Goal: Task Accomplishment & Management: Manage account settings

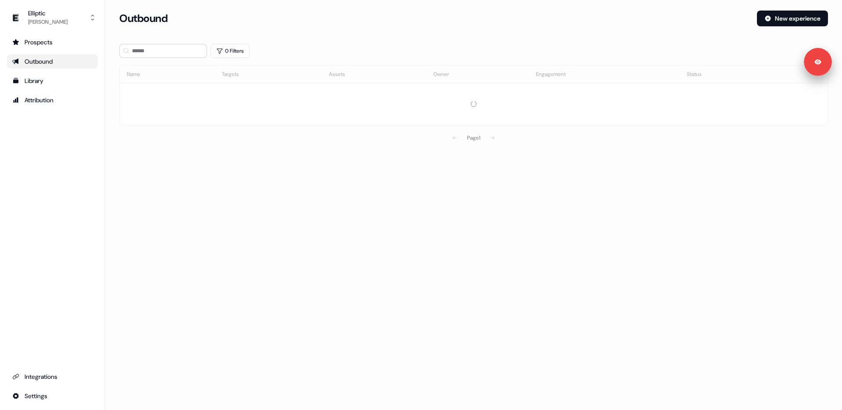
click at [392, 155] on section "Loading... Outbound New experience 0 Filters Name Targets Assets Owner Engageme…" at bounding box center [473, 91] width 737 height 161
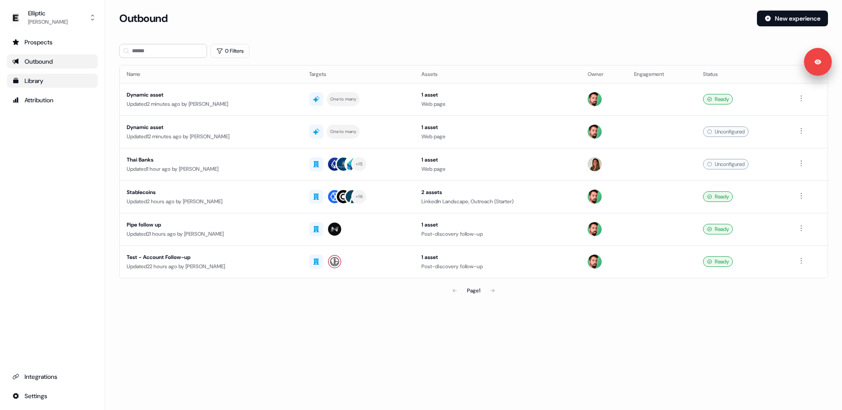
click at [36, 81] on div "Library" at bounding box center [52, 80] width 80 height 9
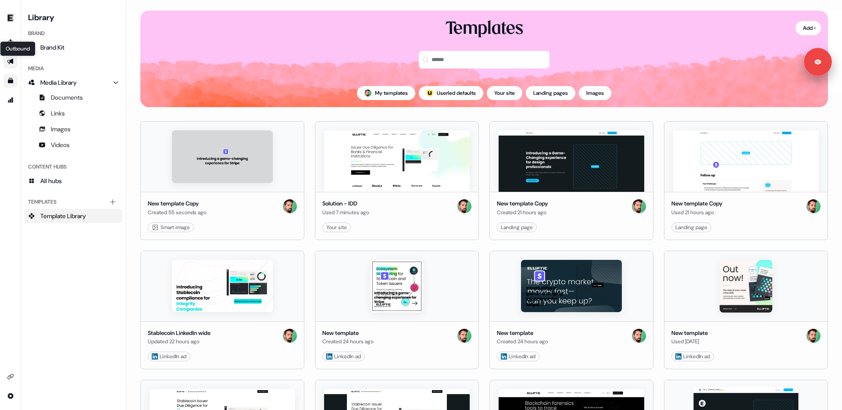
click at [10, 64] on icon "Go to outbound experience" at bounding box center [10, 61] width 7 height 7
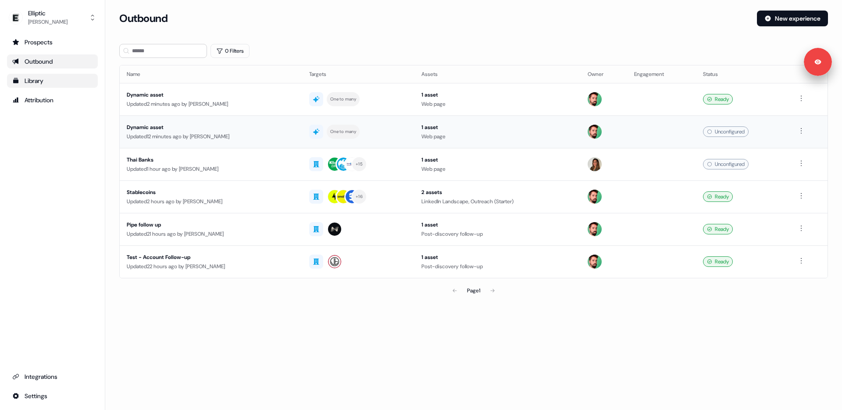
click at [163, 125] on div "Dynamic asset" at bounding box center [211, 127] width 168 height 9
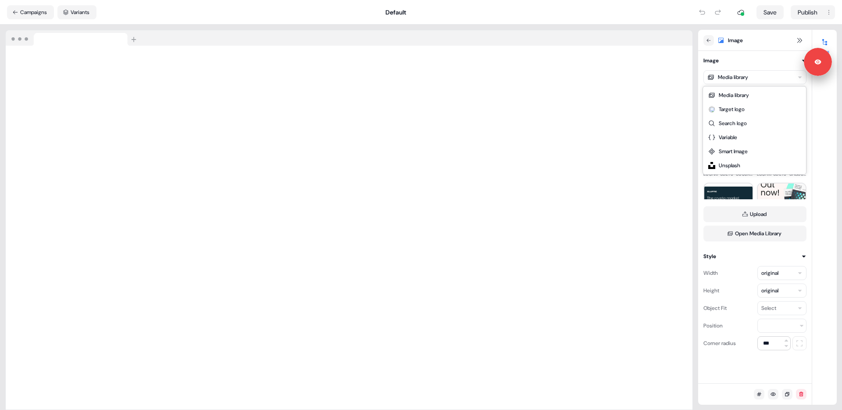
click at [761, 74] on html "Signed in as [PERSON_NAME] Sign out For the best experience switch devices to a…" at bounding box center [421, 205] width 842 height 410
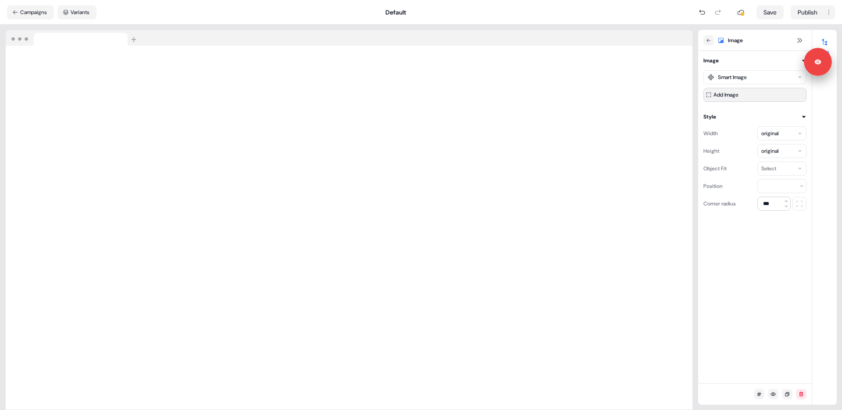
click at [745, 95] on button "Add Image" at bounding box center [755, 95] width 103 height 14
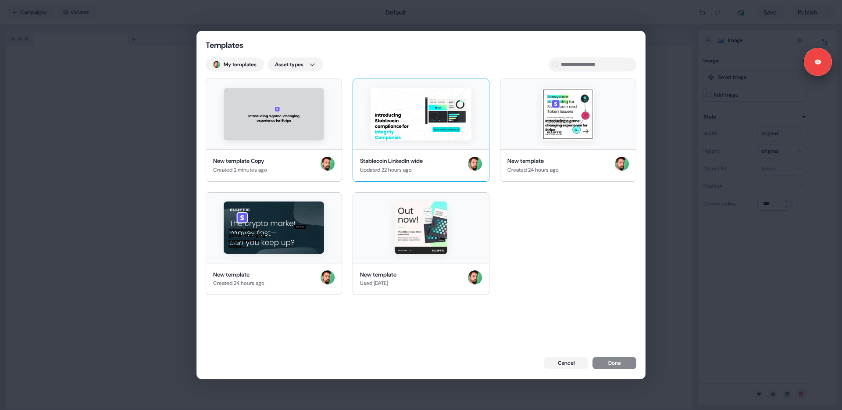
click at [399, 129] on img at bounding box center [421, 114] width 100 height 53
click at [604, 364] on button "Done" at bounding box center [615, 364] width 44 height 12
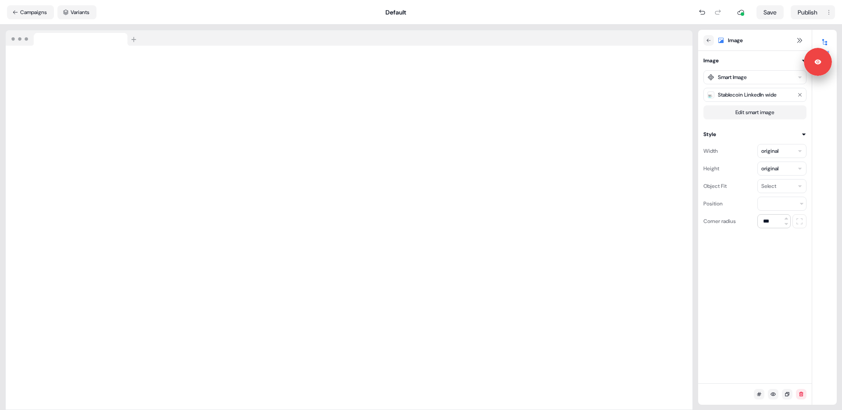
click at [768, 79] on html "Signed in as [PERSON_NAME] Sign out For the best experience switch devices to a…" at bounding box center [421, 205] width 842 height 410
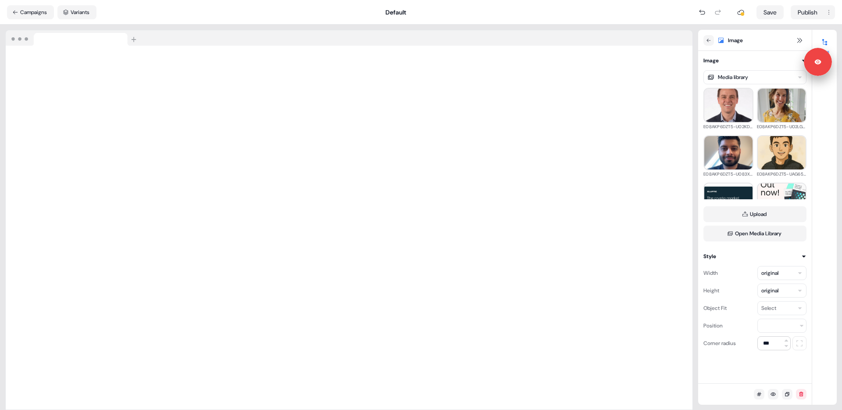
click at [757, 75] on html "Signed in as [PERSON_NAME] Sign out For the best experience switch devices to a…" at bounding box center [421, 205] width 842 height 410
click at [810, 180] on html "Signed in as [PERSON_NAME] Sign out For the best experience switch devices to a…" at bounding box center [421, 205] width 842 height 410
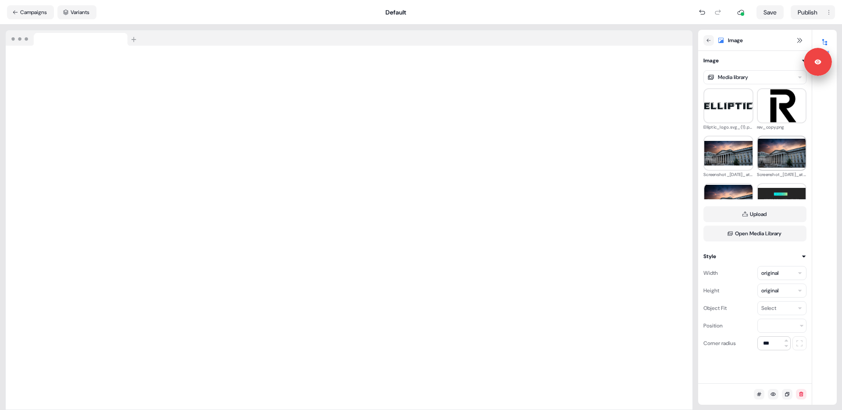
scroll to position [198, 0]
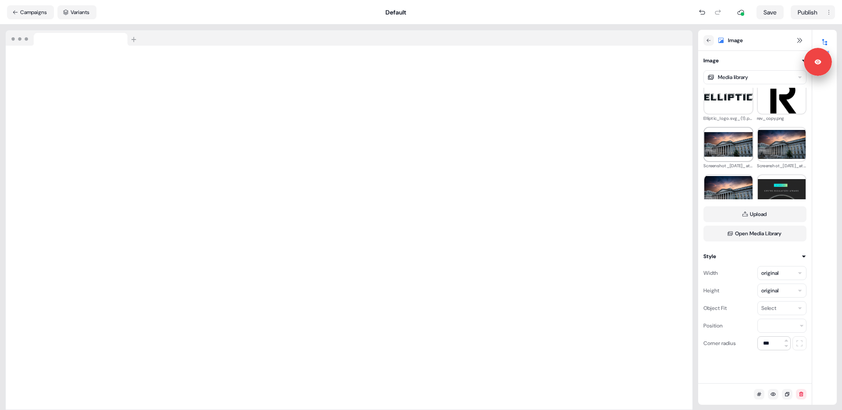
click at [731, 142] on img at bounding box center [729, 144] width 48 height 25
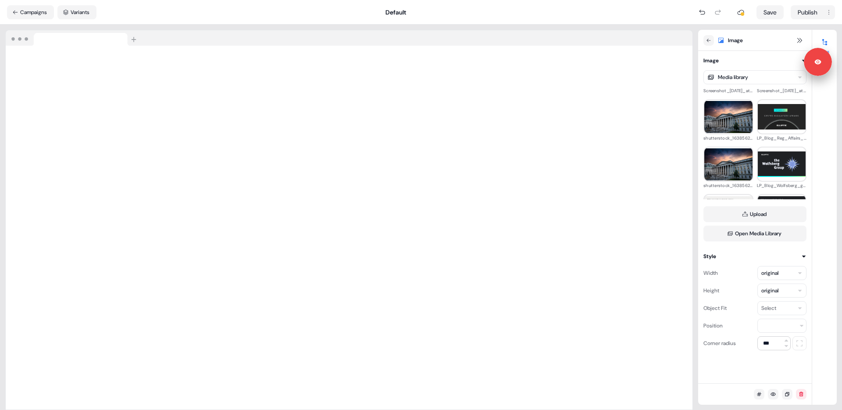
scroll to position [297, 0]
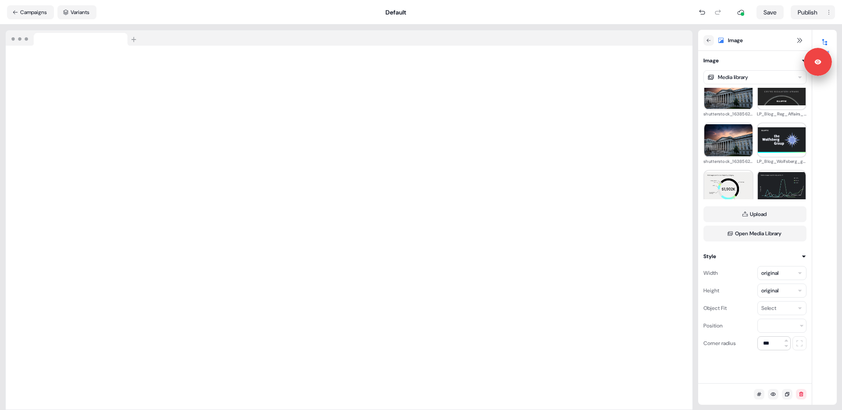
click at [502, 29] on div "Loading your site.." at bounding box center [349, 217] width 698 height 385
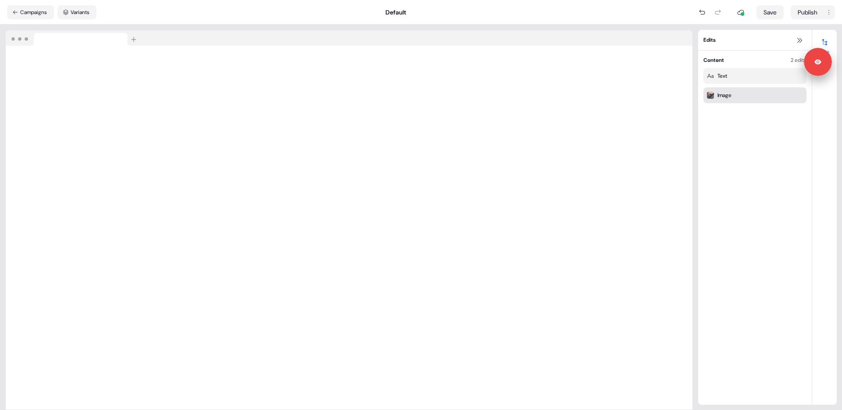
click at [742, 97] on div "Image" at bounding box center [755, 95] width 96 height 9
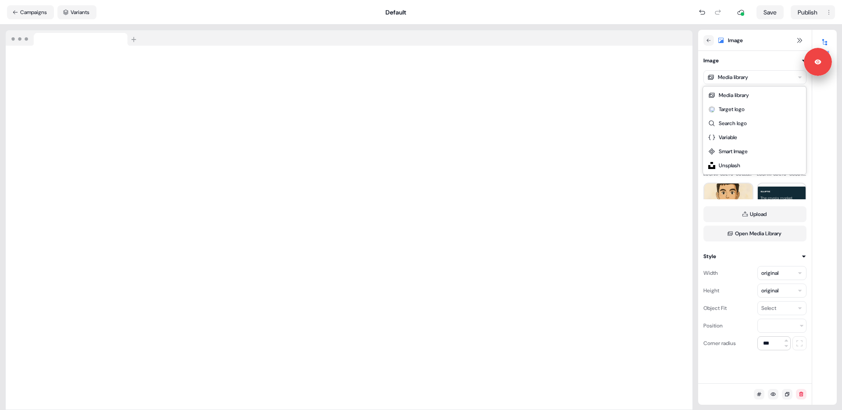
click at [738, 76] on html "Signed in as [PERSON_NAME] Sign out For the best experience switch devices to a…" at bounding box center [421, 205] width 842 height 410
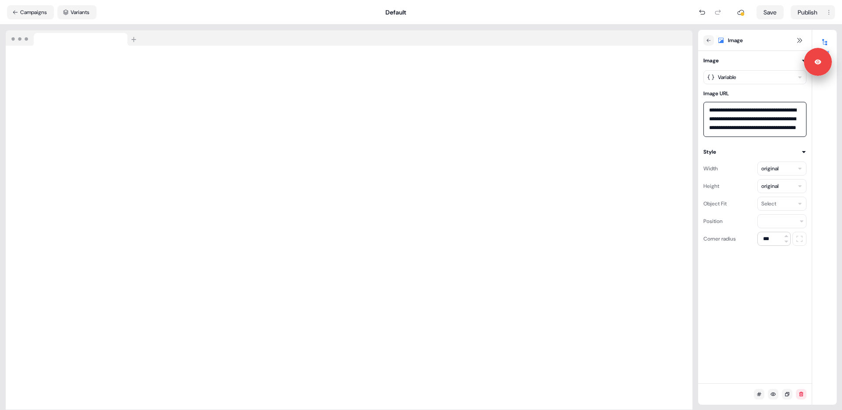
scroll to position [17, 0]
drag, startPoint x: 709, startPoint y: 111, endPoint x: 778, endPoint y: 138, distance: 73.5
click at [778, 138] on div "**********" at bounding box center [755, 151] width 114 height 190
click at [310, 23] on nav "Campaigns Variants Default Save Publish" at bounding box center [421, 12] width 842 height 25
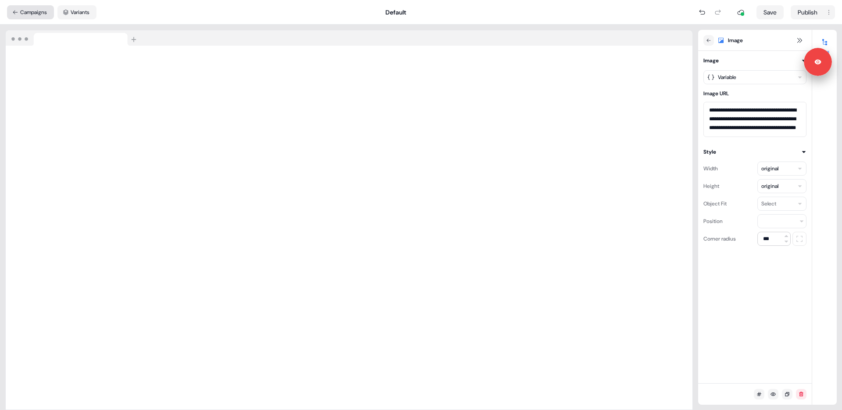
click at [31, 13] on button "Campaigns" at bounding box center [30, 12] width 47 height 14
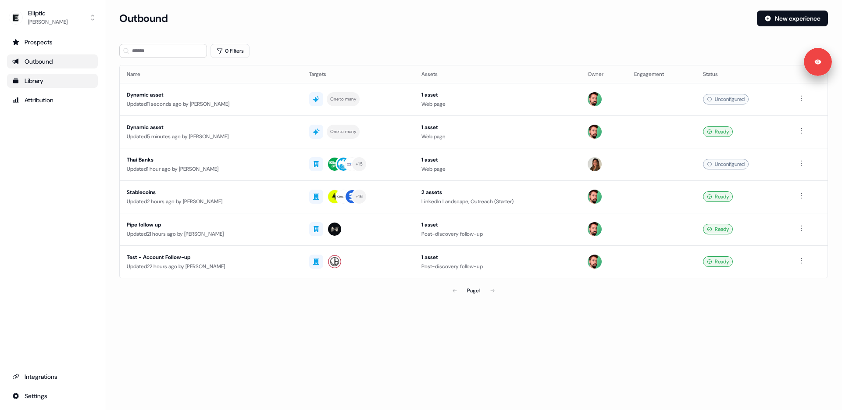
click at [68, 182] on div "Prospects Outbound Library Attribution Integrations Settings" at bounding box center [52, 219] width 91 height 368
click at [404, 33] on div "Outbound New experience" at bounding box center [473, 24] width 709 height 26
click at [416, 30] on div "Outbound New experience" at bounding box center [473, 24] width 709 height 26
click at [411, 40] on section "Loading... Outbound New experience 0 Filters Name Targets Assets Owner Engageme…" at bounding box center [473, 167] width 737 height 313
click at [413, 48] on div "0 Filters" at bounding box center [473, 51] width 709 height 14
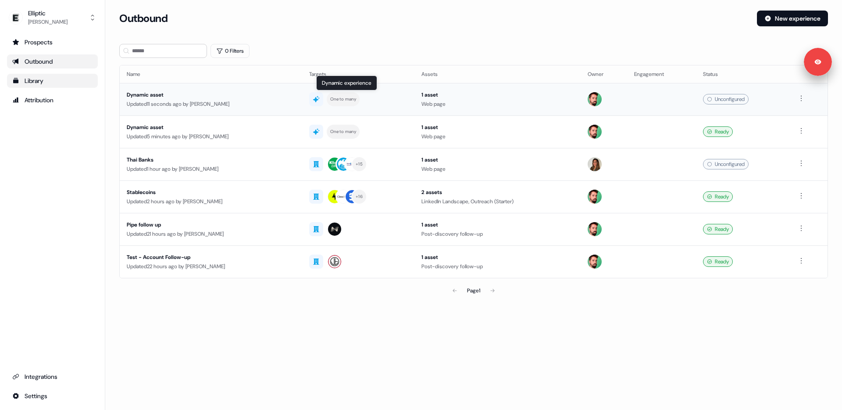
click at [371, 94] on div "One to many" at bounding box center [358, 99] width 98 height 14
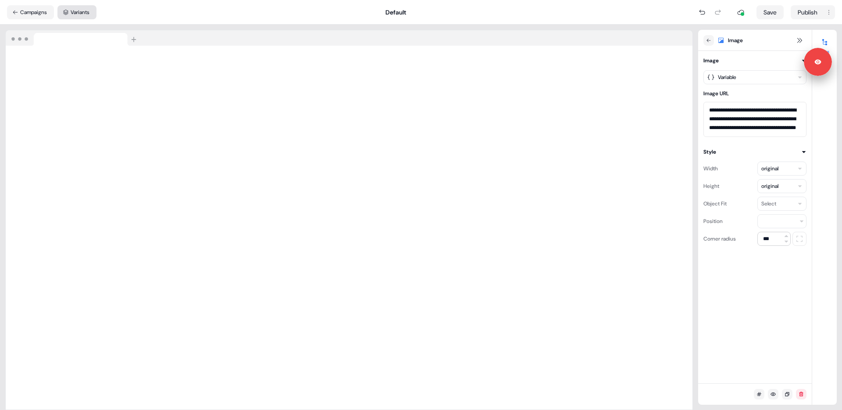
click at [79, 14] on button "Variants" at bounding box center [76, 12] width 39 height 14
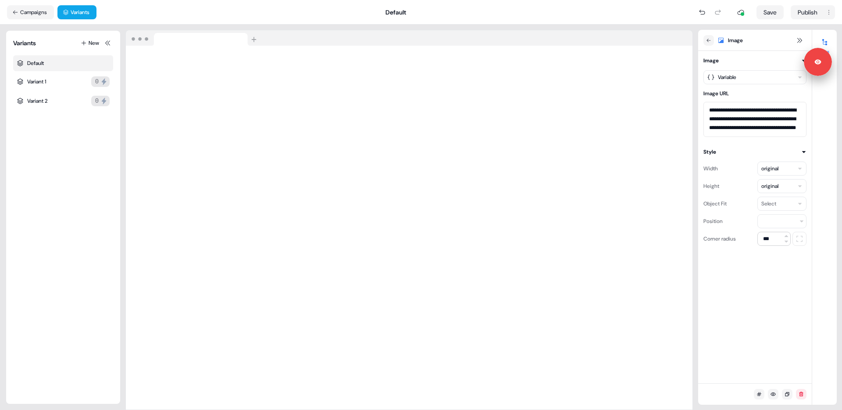
drag, startPoint x: 33, startPoint y: 11, endPoint x: 48, endPoint y: 146, distance: 135.5
click at [43, 167] on section "**********" at bounding box center [421, 205] width 842 height 410
click at [44, 9] on button "Campaigns" at bounding box center [30, 12] width 47 height 14
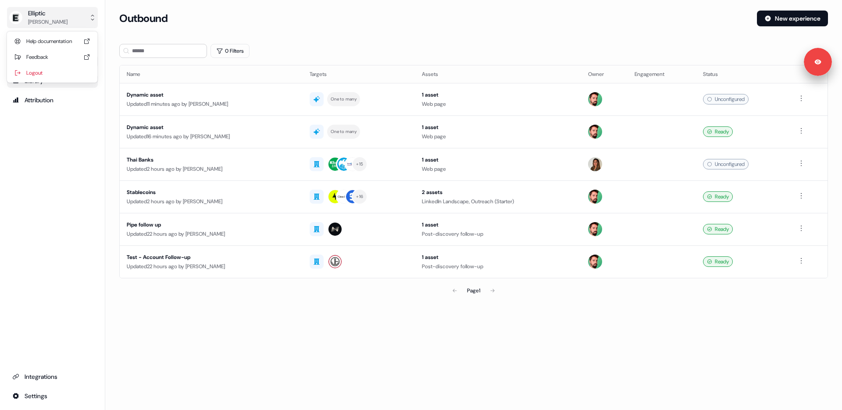
click at [35, 19] on div "[PERSON_NAME]" at bounding box center [47, 22] width 39 height 9
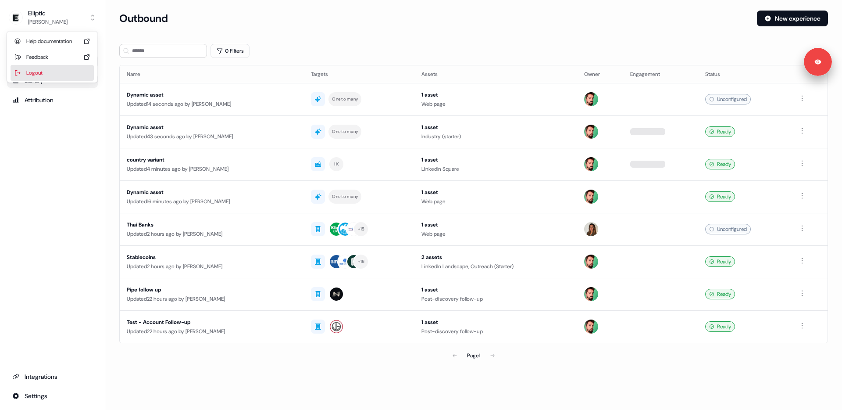
click at [51, 77] on div "Logout" at bounding box center [52, 73] width 83 height 16
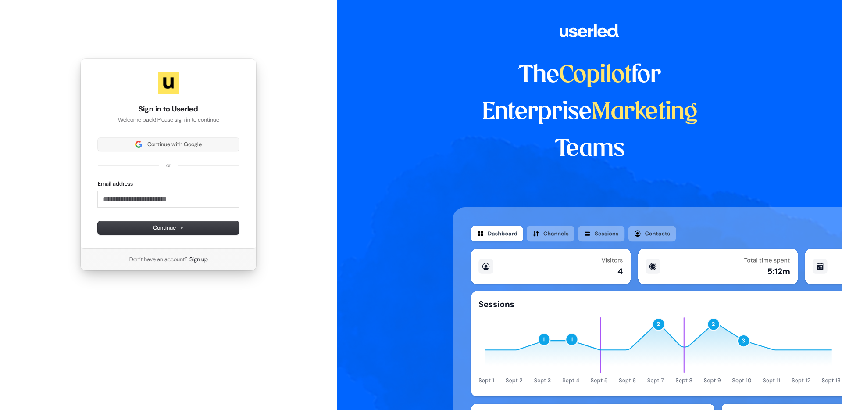
drag, startPoint x: 168, startPoint y: 152, endPoint x: 168, endPoint y: 143, distance: 9.7
click at [168, 149] on div "Continue with Google or Email address Continue" at bounding box center [168, 186] width 141 height 97
click at [168, 143] on span "Continue with Google" at bounding box center [174, 144] width 54 height 8
